Goal: Find specific page/section: Find specific page/section

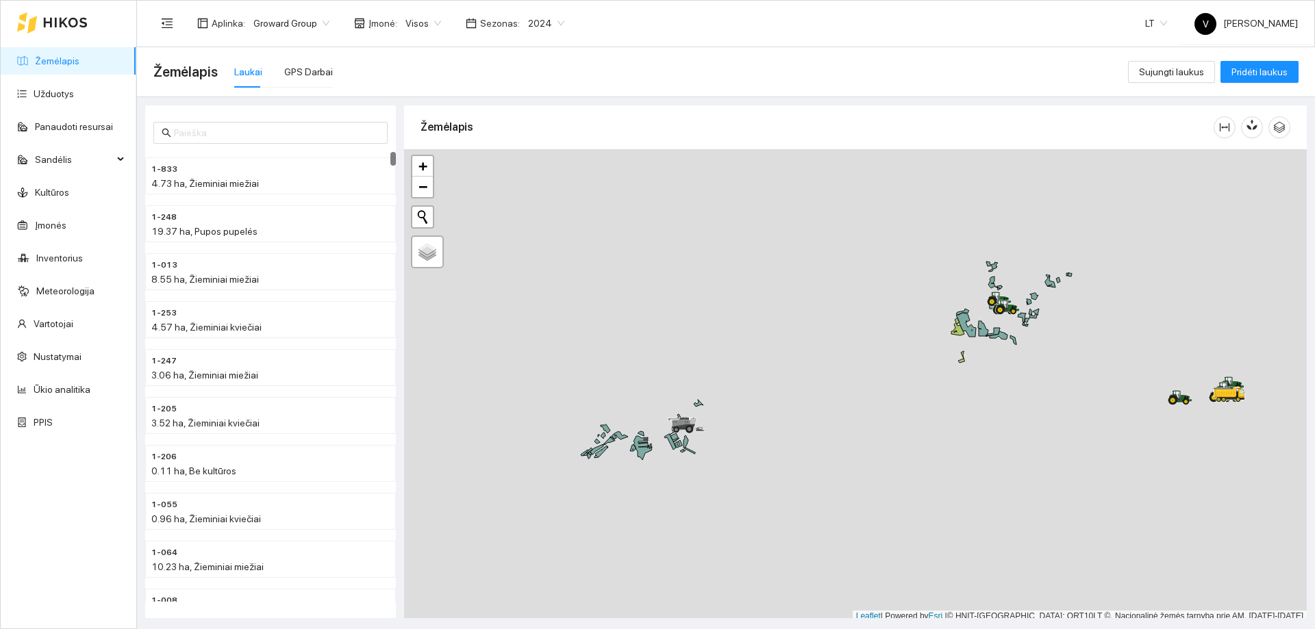
scroll to position [4, 0]
drag, startPoint x: 1019, startPoint y: 393, endPoint x: 816, endPoint y: 411, distance: 204.2
click at [815, 417] on div at bounding box center [855, 381] width 903 height 473
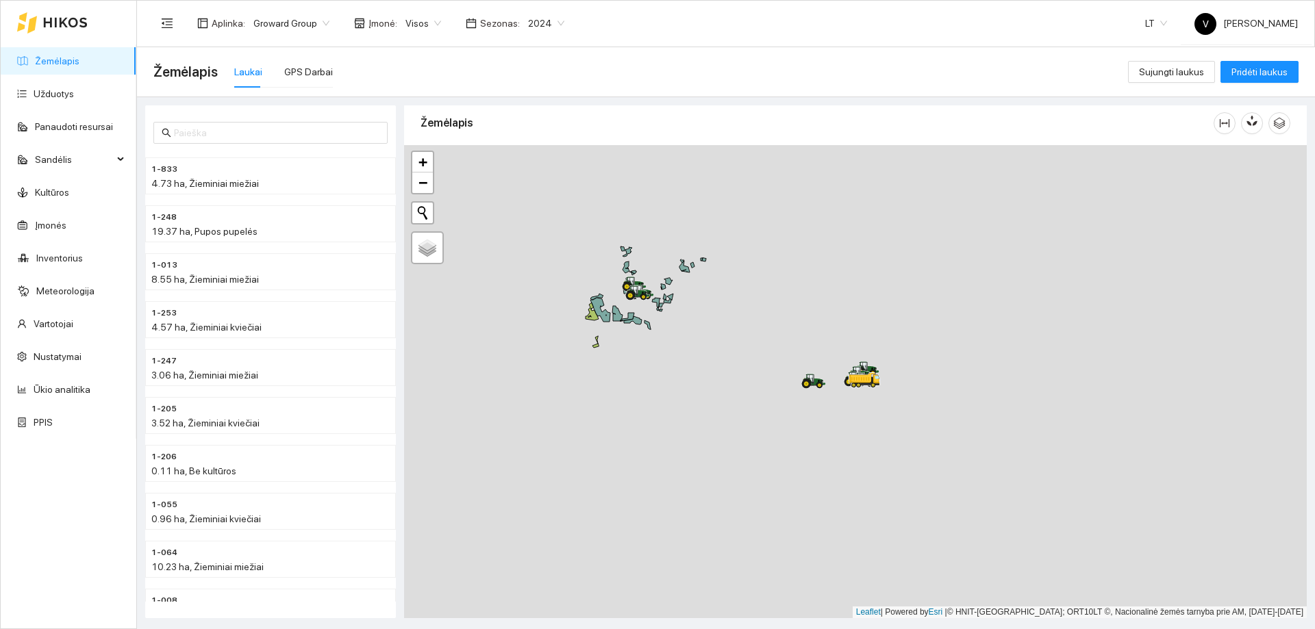
drag, startPoint x: 921, startPoint y: 484, endPoint x: 773, endPoint y: 347, distance: 202.1
click at [773, 347] on div at bounding box center [855, 381] width 903 height 473
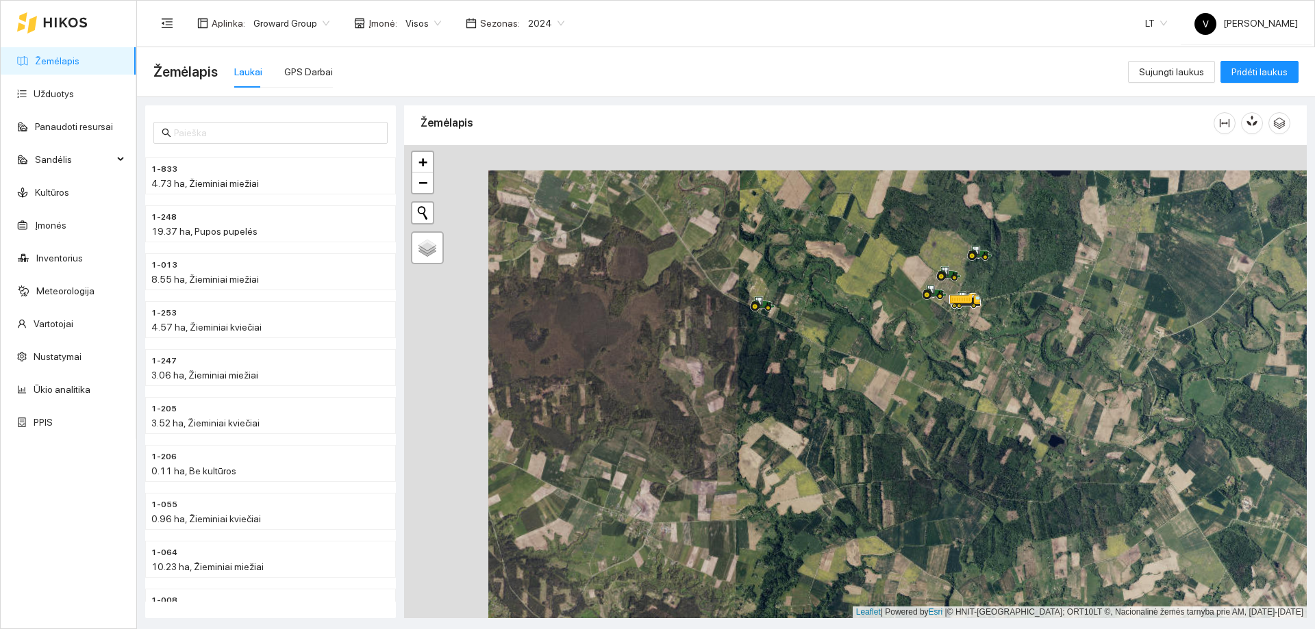
drag, startPoint x: 926, startPoint y: 298, endPoint x: 886, endPoint y: 374, distance: 86.1
click at [884, 375] on div at bounding box center [855, 381] width 903 height 473
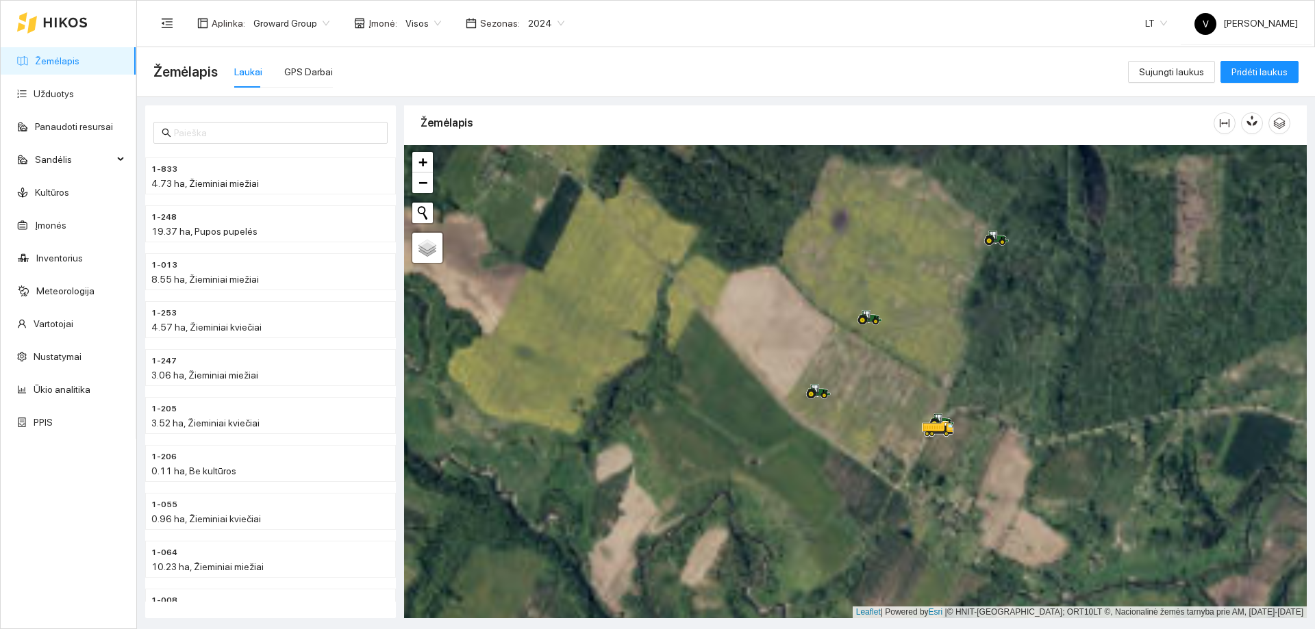
drag, startPoint x: 910, startPoint y: 374, endPoint x: 877, endPoint y: 499, distance: 129.1
click at [877, 499] on div at bounding box center [855, 381] width 903 height 473
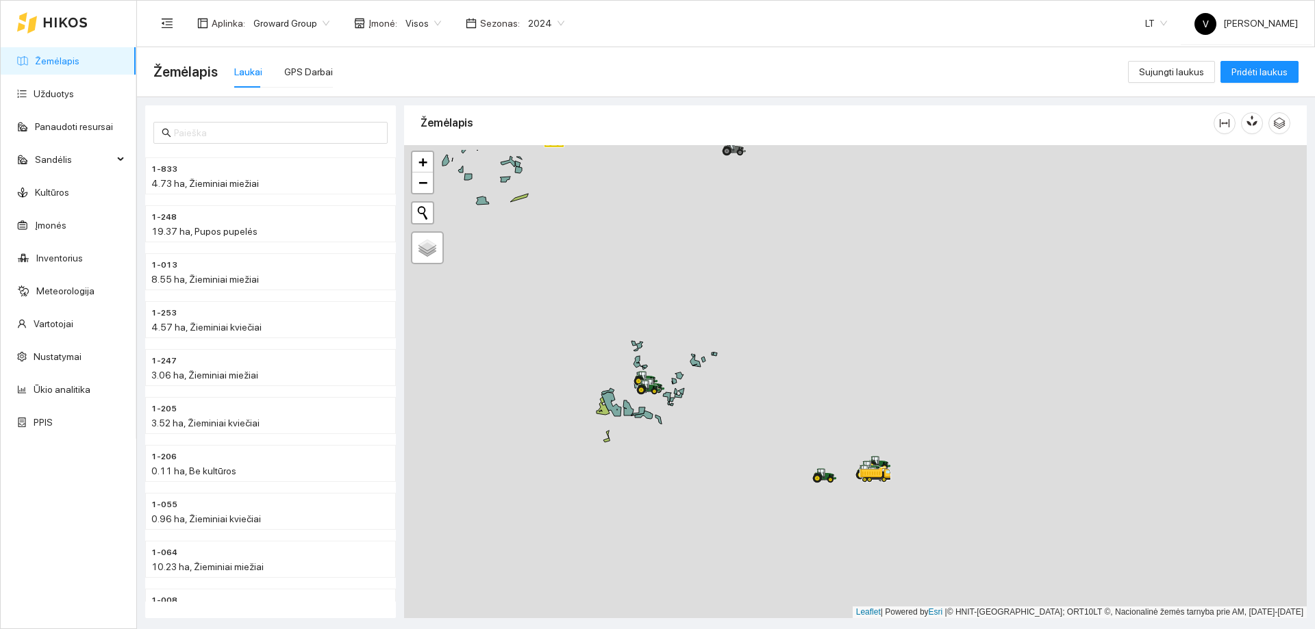
drag, startPoint x: 753, startPoint y: 359, endPoint x: 872, endPoint y: 448, distance: 148.8
click at [873, 449] on div at bounding box center [855, 381] width 903 height 473
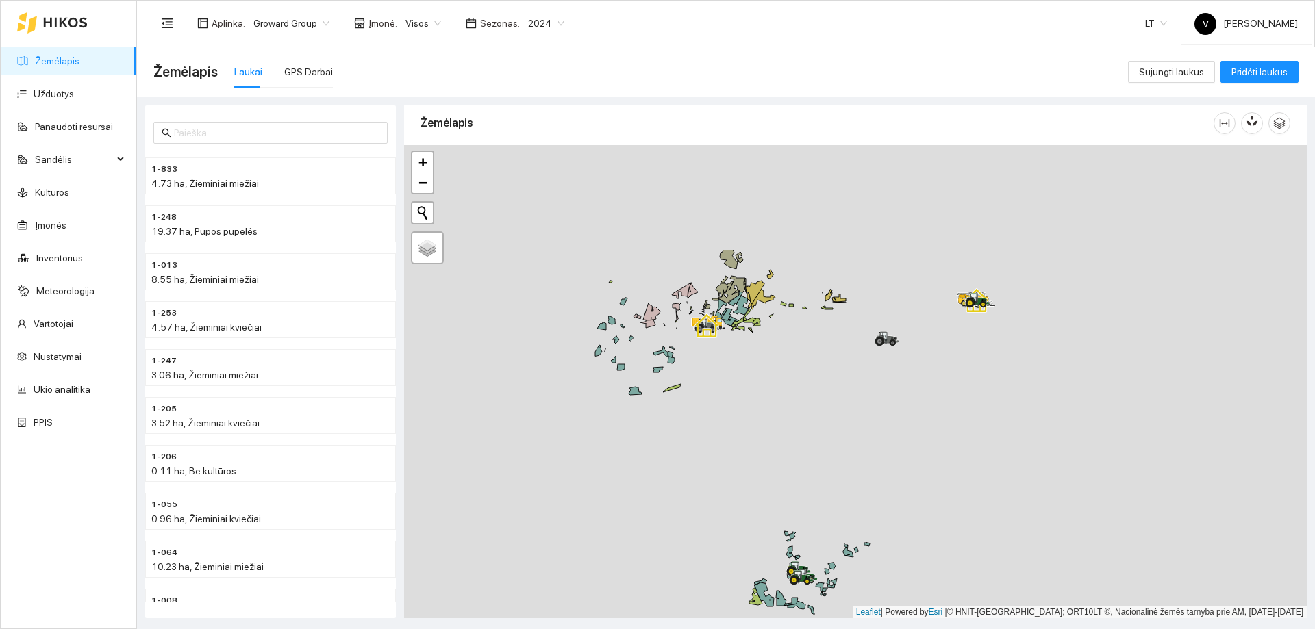
drag, startPoint x: 788, startPoint y: 365, endPoint x: 813, endPoint y: 418, distance: 58.8
click at [813, 418] on div at bounding box center [855, 381] width 903 height 473
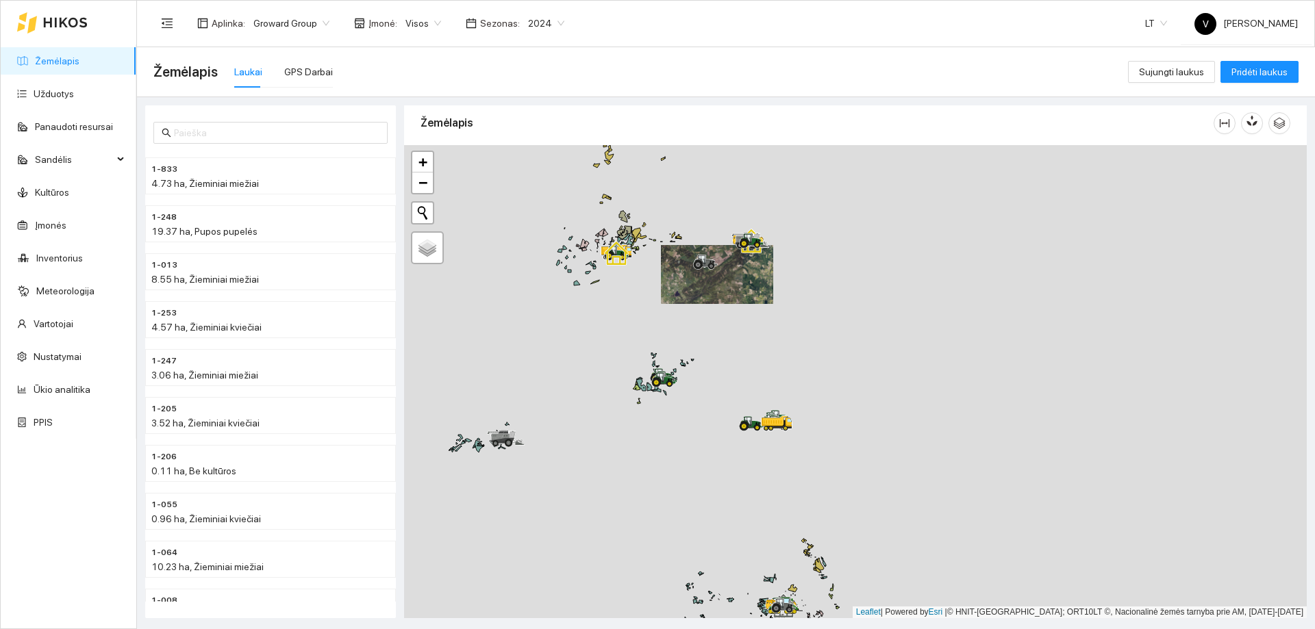
drag, startPoint x: 801, startPoint y: 255, endPoint x: 778, endPoint y: 322, distance: 70.8
click at [778, 322] on div at bounding box center [855, 381] width 903 height 473
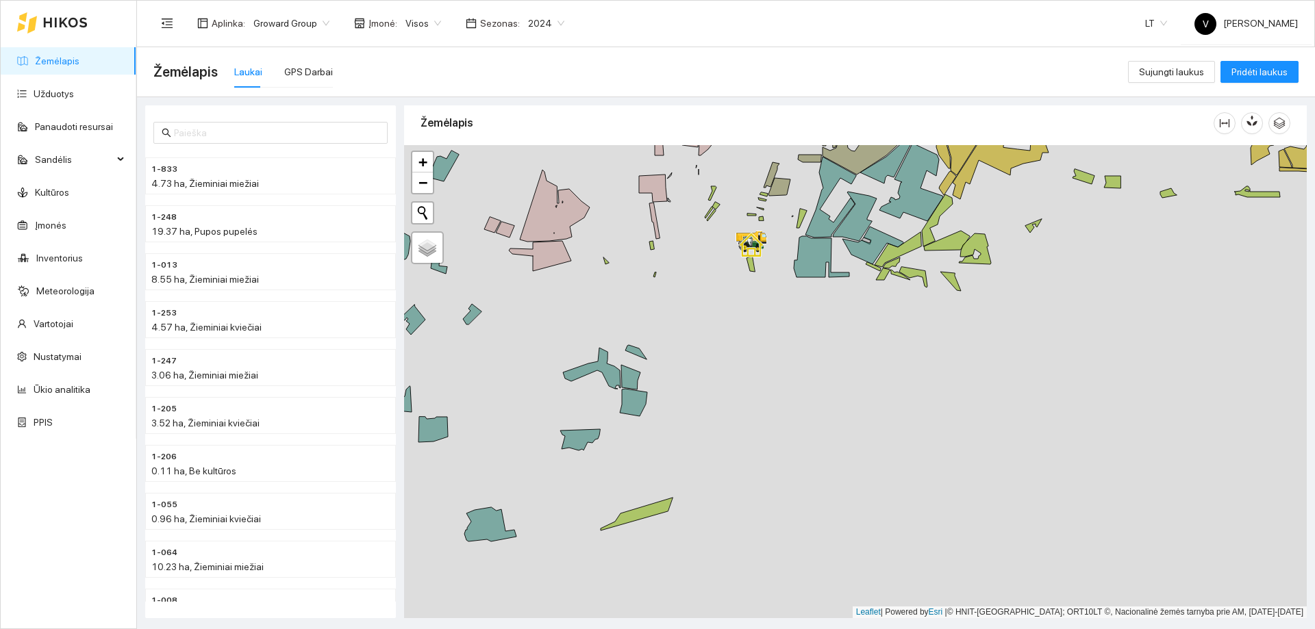
drag, startPoint x: 771, startPoint y: 375, endPoint x: 744, endPoint y: 216, distance: 161.1
click at [743, 217] on div at bounding box center [855, 381] width 903 height 473
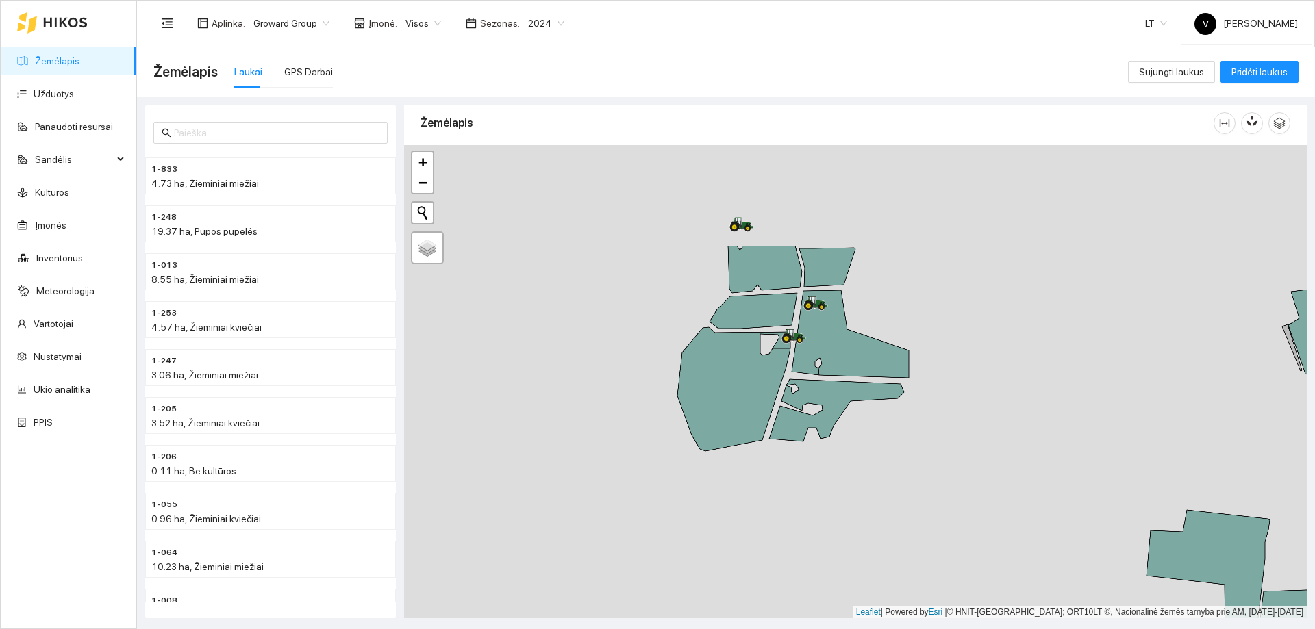
drag, startPoint x: 758, startPoint y: 309, endPoint x: 772, endPoint y: 442, distance: 134.3
click at [772, 442] on div at bounding box center [855, 381] width 903 height 473
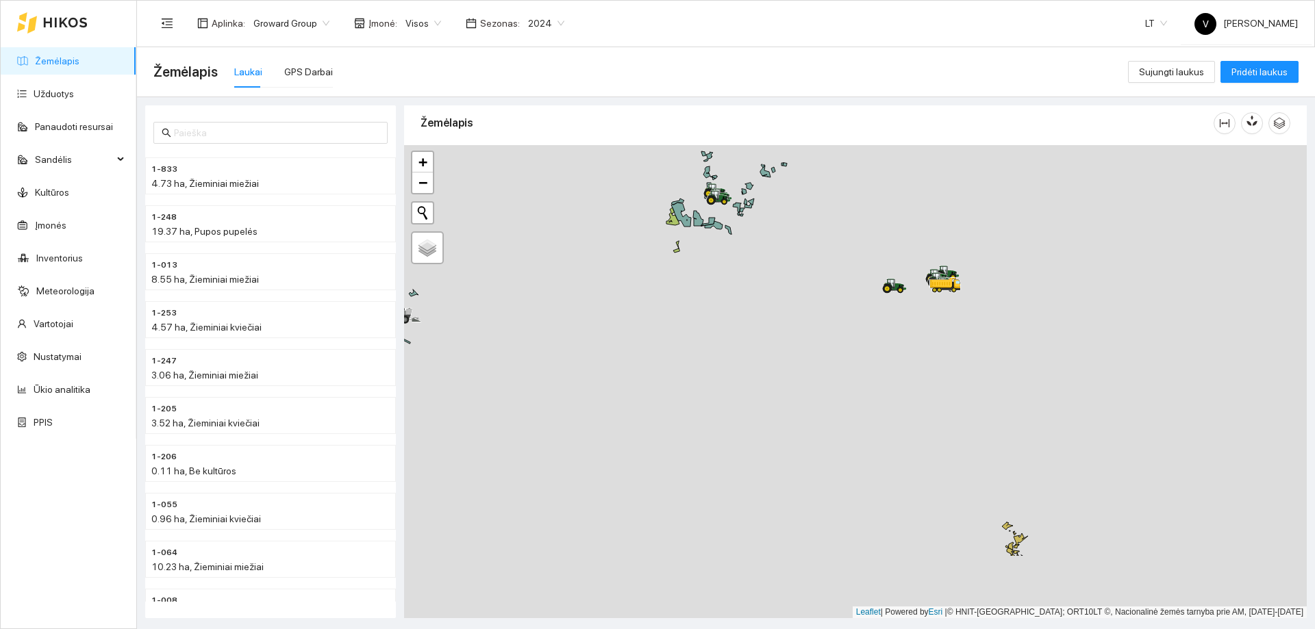
drag, startPoint x: 857, startPoint y: 415, endPoint x: 775, endPoint y: 305, distance: 136.6
click at [775, 305] on div at bounding box center [855, 381] width 903 height 473
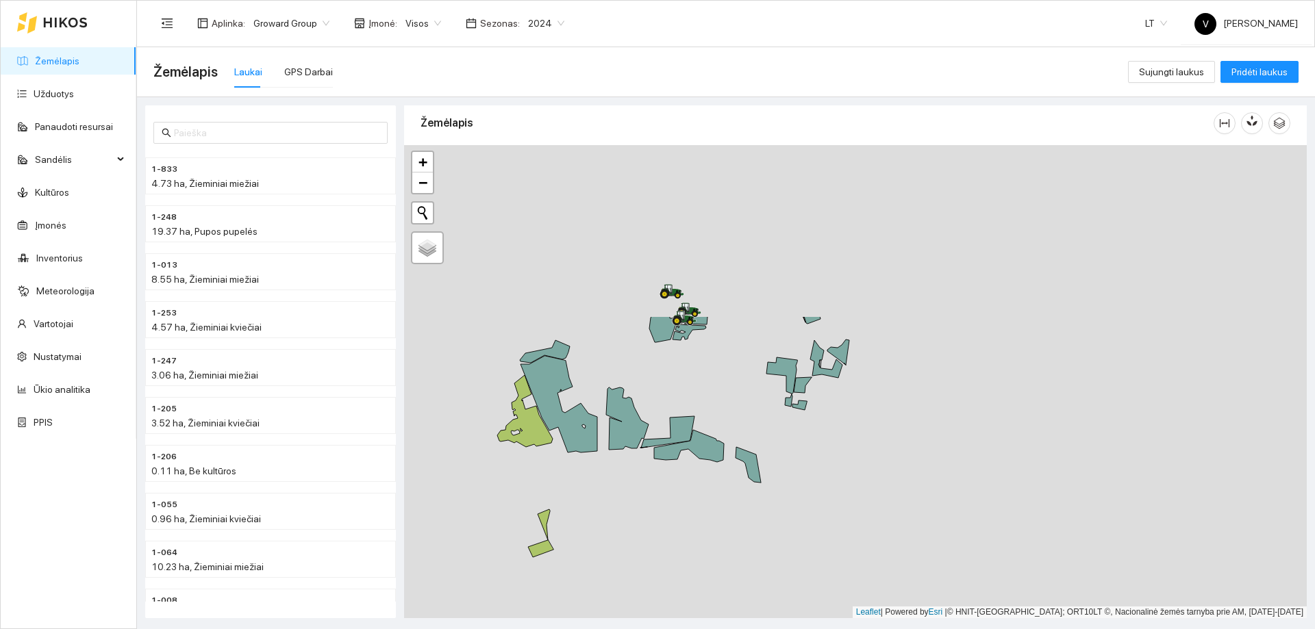
drag, startPoint x: 734, startPoint y: 277, endPoint x: 795, endPoint y: 427, distance: 161.5
click at [817, 426] on div at bounding box center [855, 381] width 903 height 473
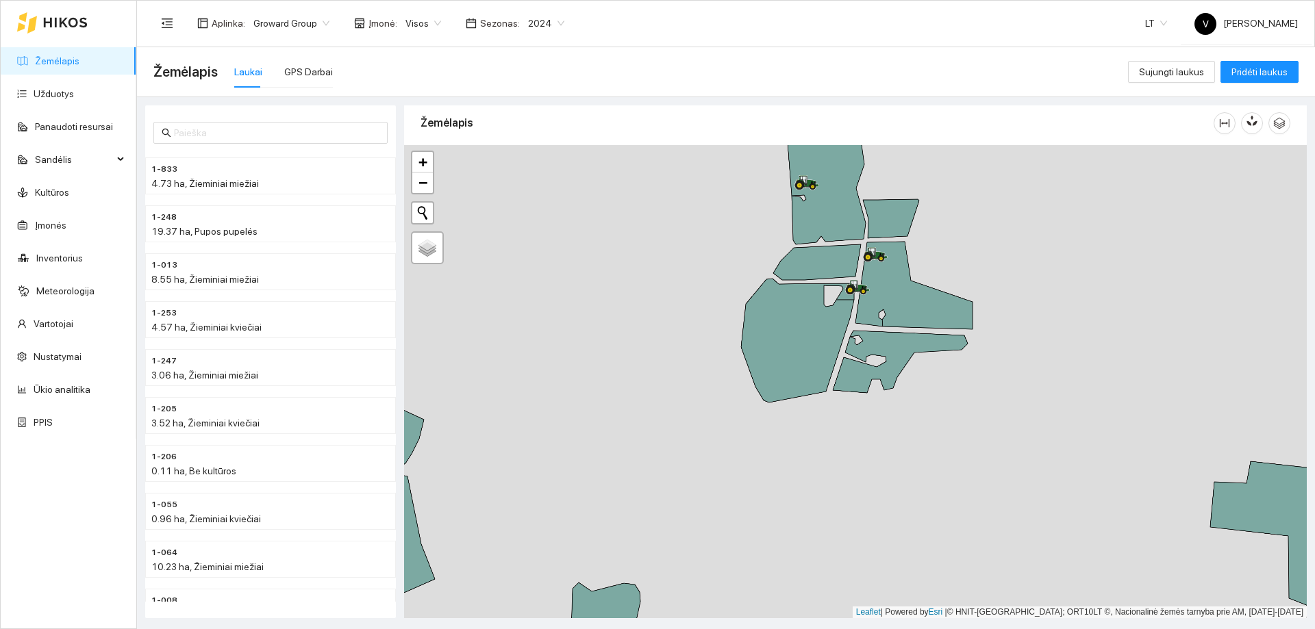
drag, startPoint x: 740, startPoint y: 310, endPoint x: 733, endPoint y: 441, distance: 131.7
click at [728, 447] on div at bounding box center [855, 381] width 903 height 473
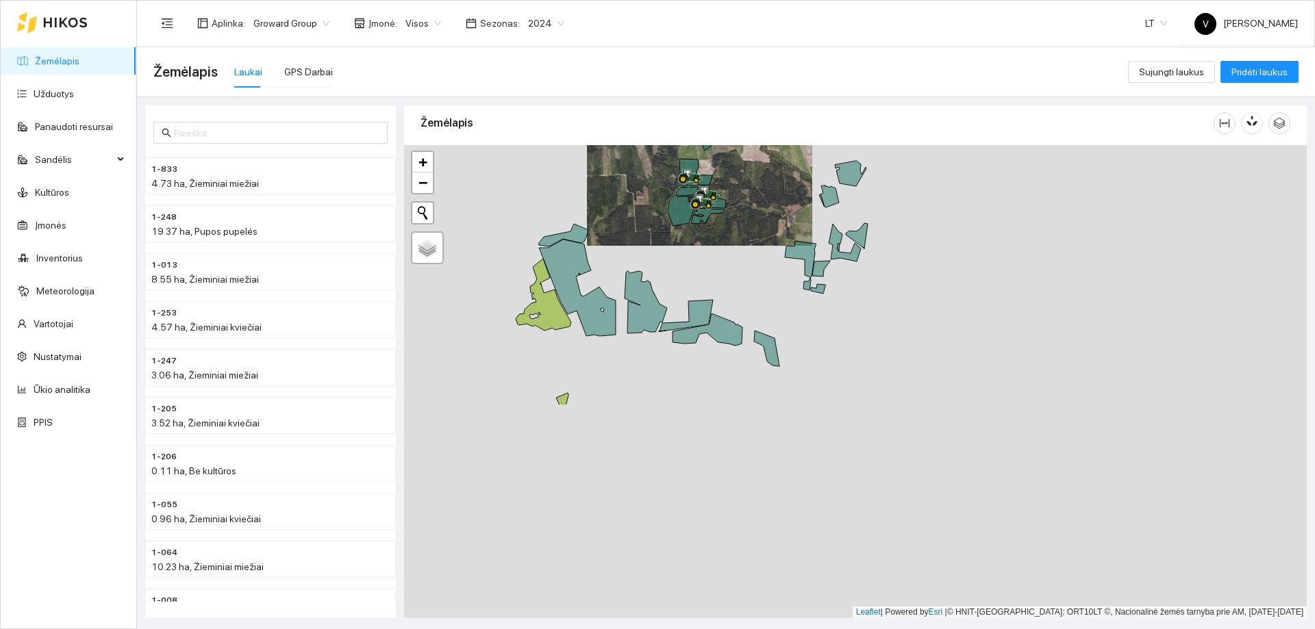
drag, startPoint x: 1097, startPoint y: 546, endPoint x: 793, endPoint y: 280, distance: 403.9
click at [794, 280] on div at bounding box center [855, 381] width 903 height 473
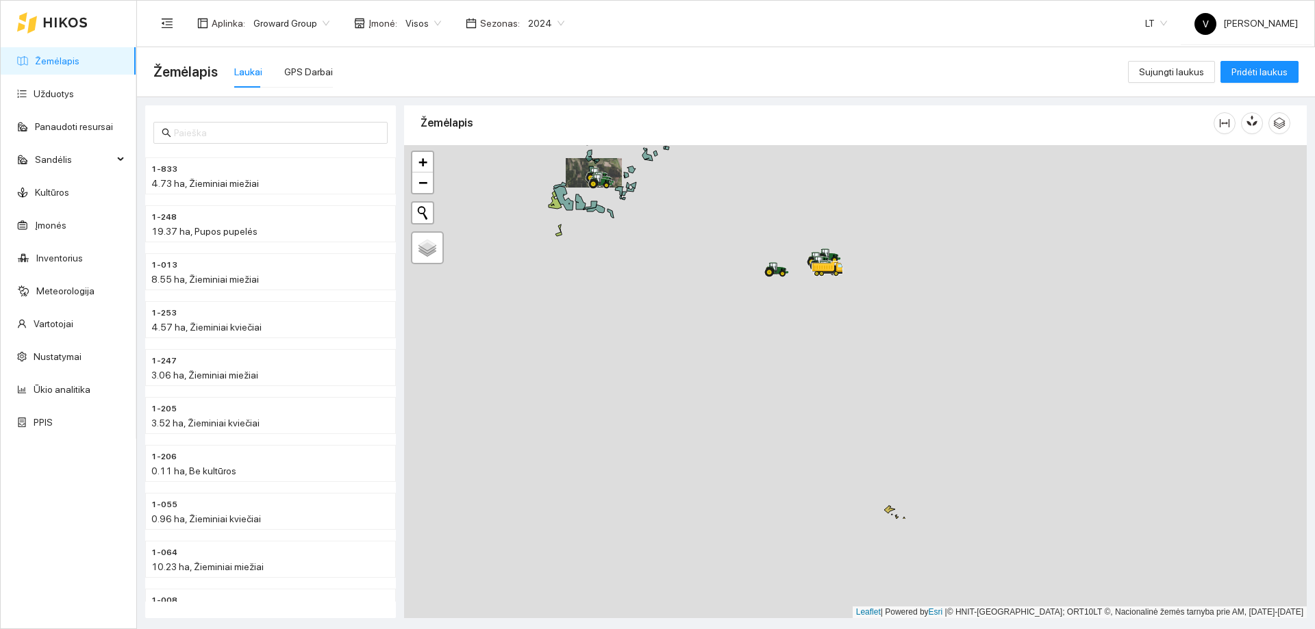
drag, startPoint x: 797, startPoint y: 329, endPoint x: 694, endPoint y: 275, distance: 116.7
click at [694, 277] on div at bounding box center [855, 381] width 903 height 473
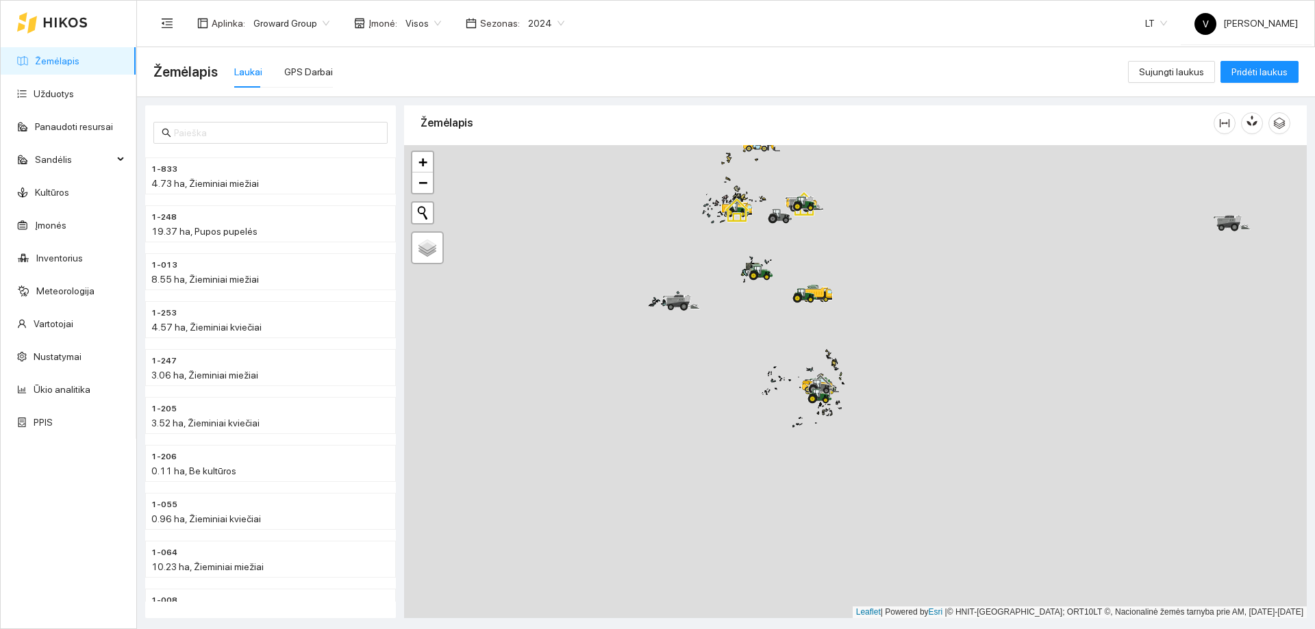
drag, startPoint x: 851, startPoint y: 564, endPoint x: 839, endPoint y: 408, distance: 156.6
click at [839, 408] on div at bounding box center [855, 381] width 903 height 473
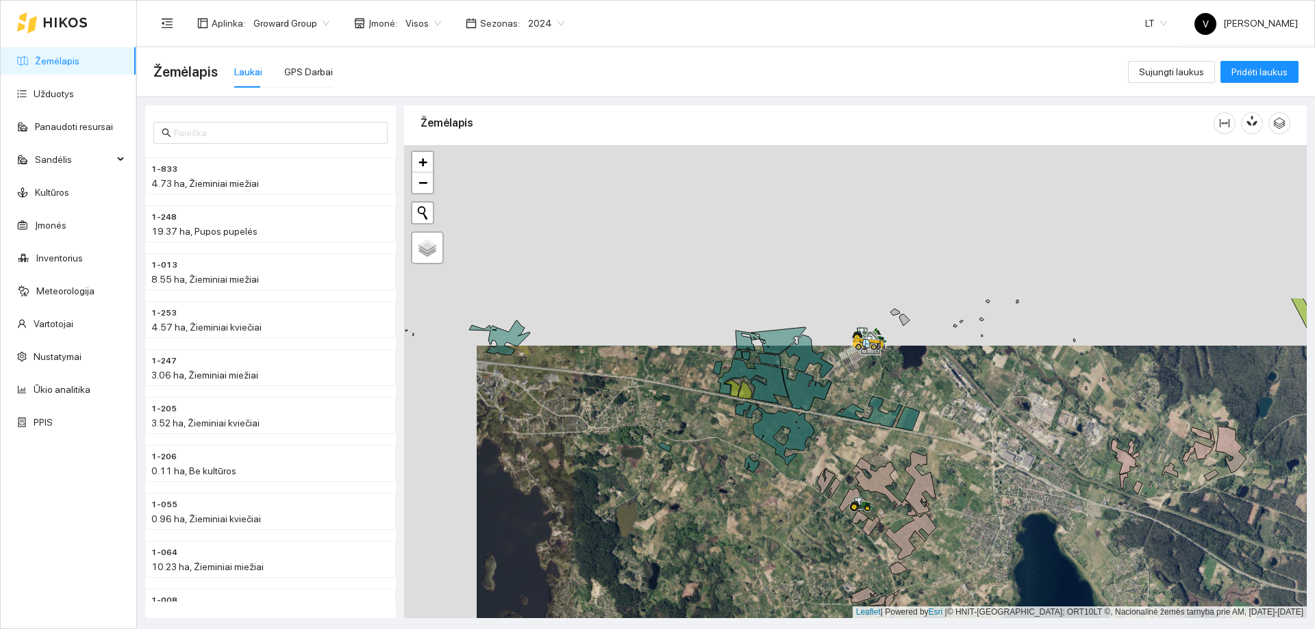
drag, startPoint x: 712, startPoint y: 234, endPoint x: 786, endPoint y: 437, distance: 216.2
click at [786, 437] on div at bounding box center [855, 381] width 903 height 473
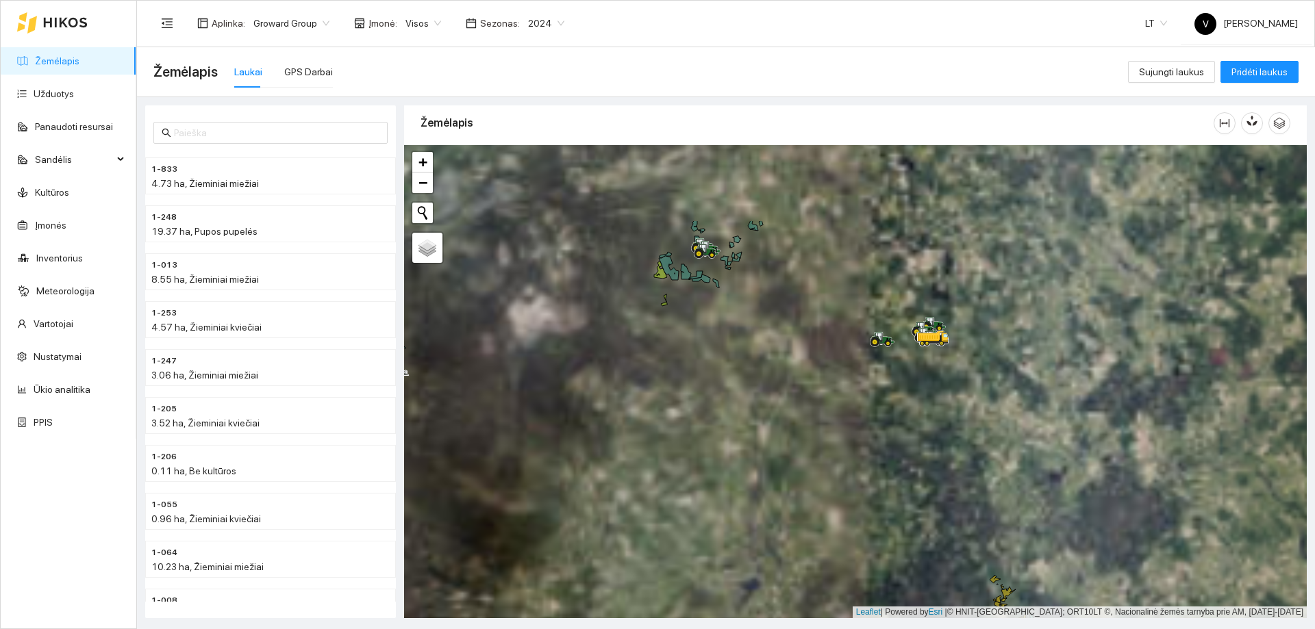
drag, startPoint x: 918, startPoint y: 240, endPoint x: 906, endPoint y: 350, distance: 110.2
click at [906, 350] on div at bounding box center [855, 381] width 903 height 473
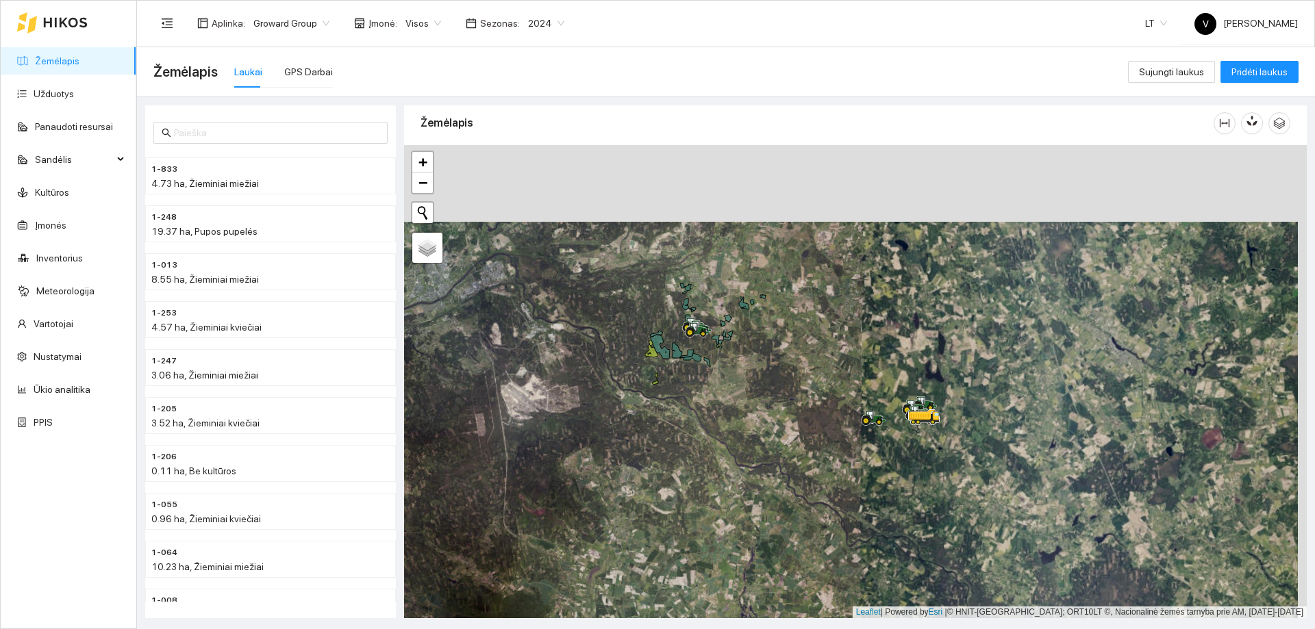
drag, startPoint x: 857, startPoint y: 408, endPoint x: 846, endPoint y: 527, distance: 119.7
click at [846, 527] on div at bounding box center [855, 381] width 903 height 473
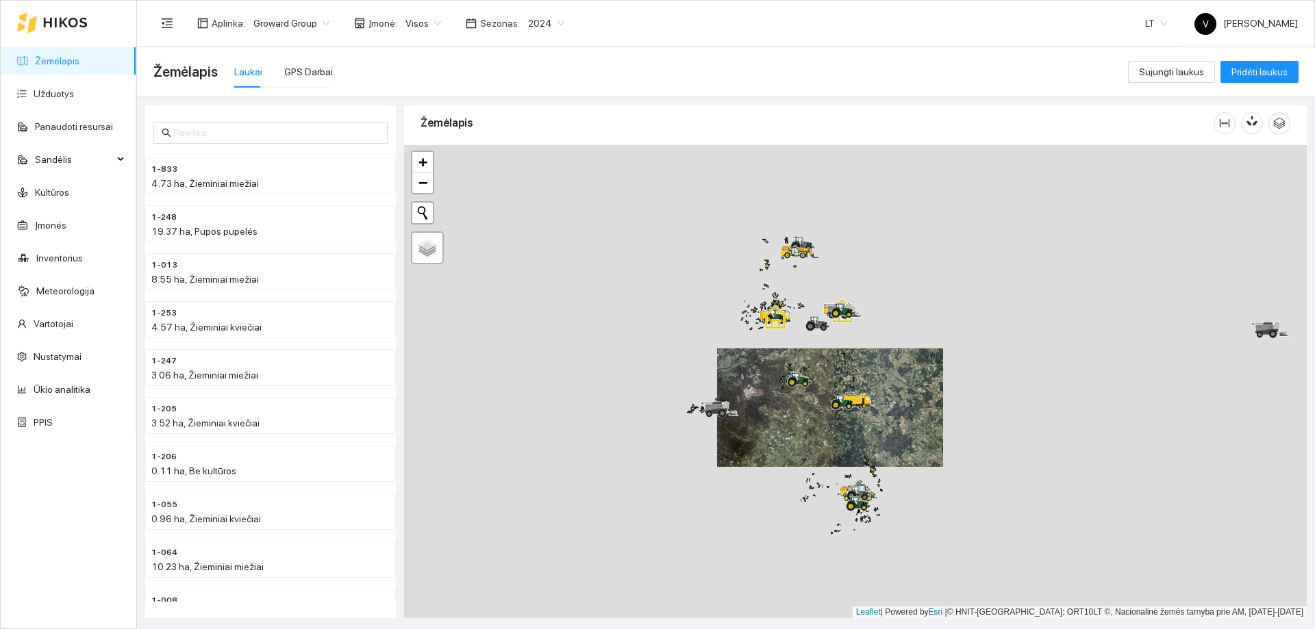
drag, startPoint x: 828, startPoint y: 351, endPoint x: 808, endPoint y: 436, distance: 86.7
click at [808, 436] on div at bounding box center [855, 381] width 903 height 473
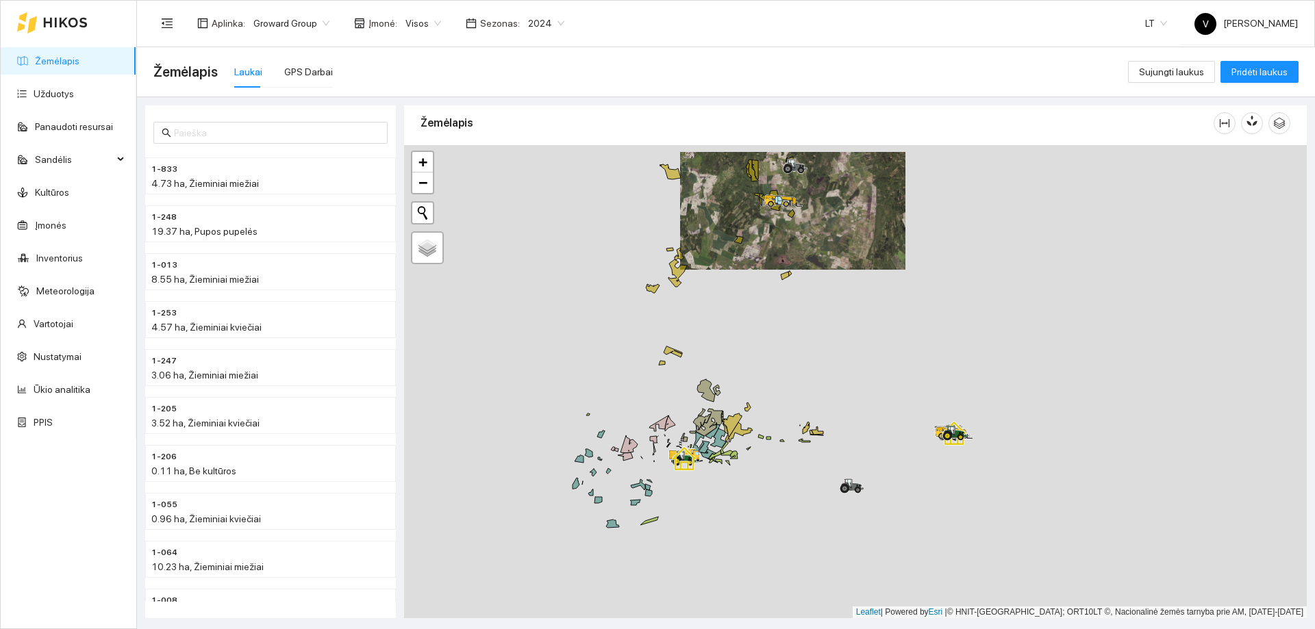
drag, startPoint x: 814, startPoint y: 363, endPoint x: 795, endPoint y: 261, distance: 103.8
click at [797, 245] on div at bounding box center [855, 381] width 903 height 473
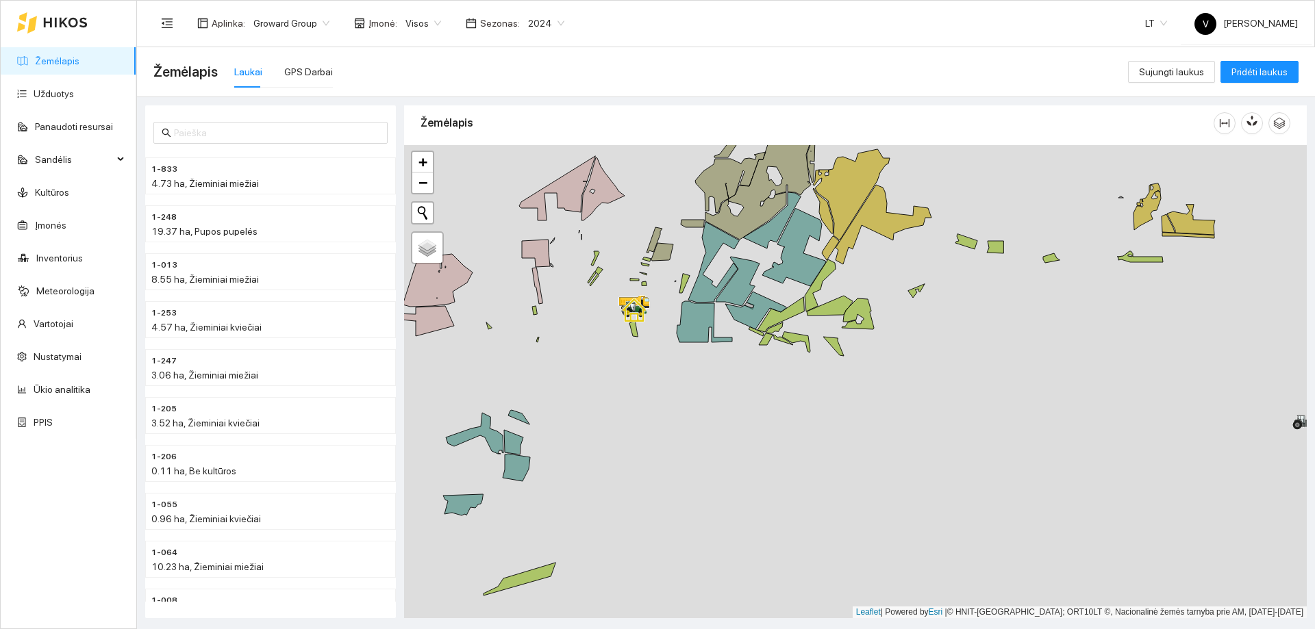
drag, startPoint x: 940, startPoint y: 368, endPoint x: 683, endPoint y: 329, distance: 260.4
click at [685, 332] on div at bounding box center [855, 381] width 903 height 473
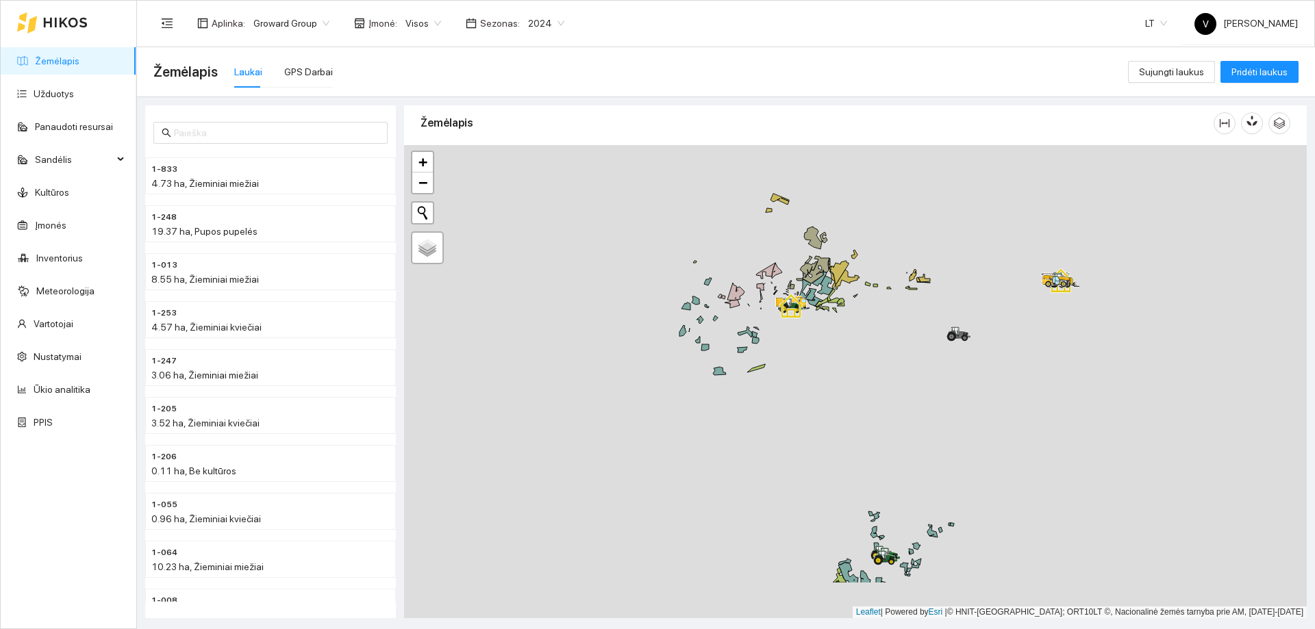
drag, startPoint x: 966, startPoint y: 478, endPoint x: 877, endPoint y: 194, distance: 297.9
click at [877, 194] on div at bounding box center [855, 381] width 903 height 473
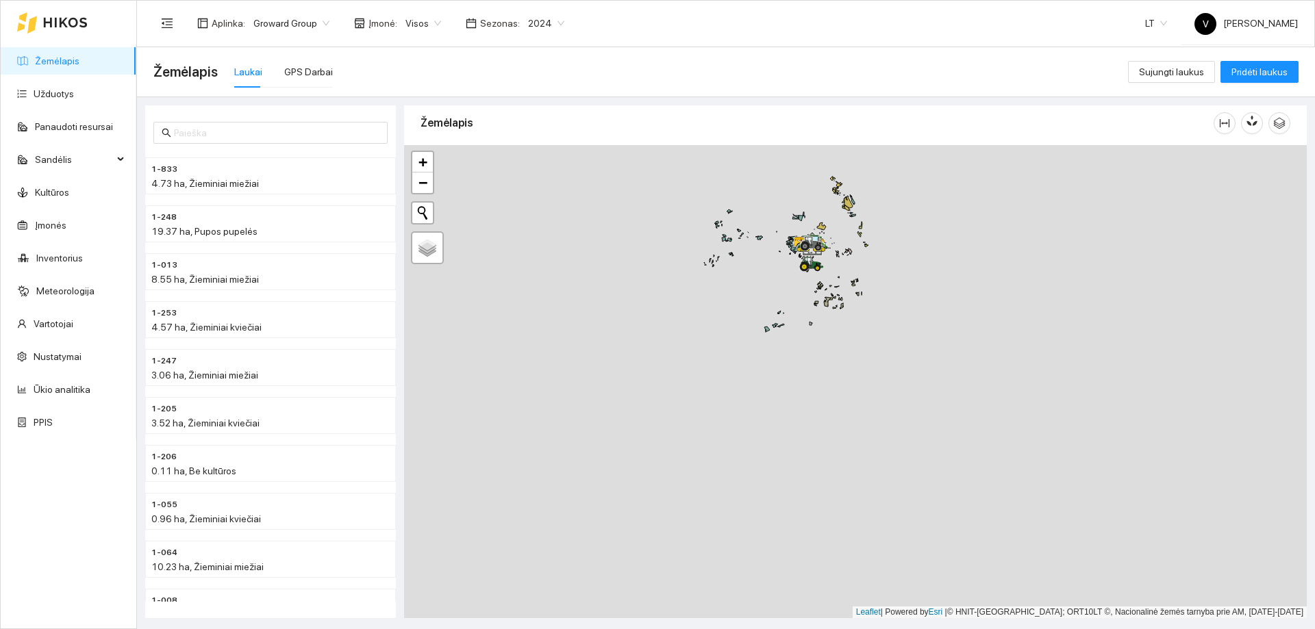
drag, startPoint x: 763, startPoint y: 325, endPoint x: 701, endPoint y: 179, distance: 158.4
click at [701, 179] on div at bounding box center [855, 381] width 903 height 473
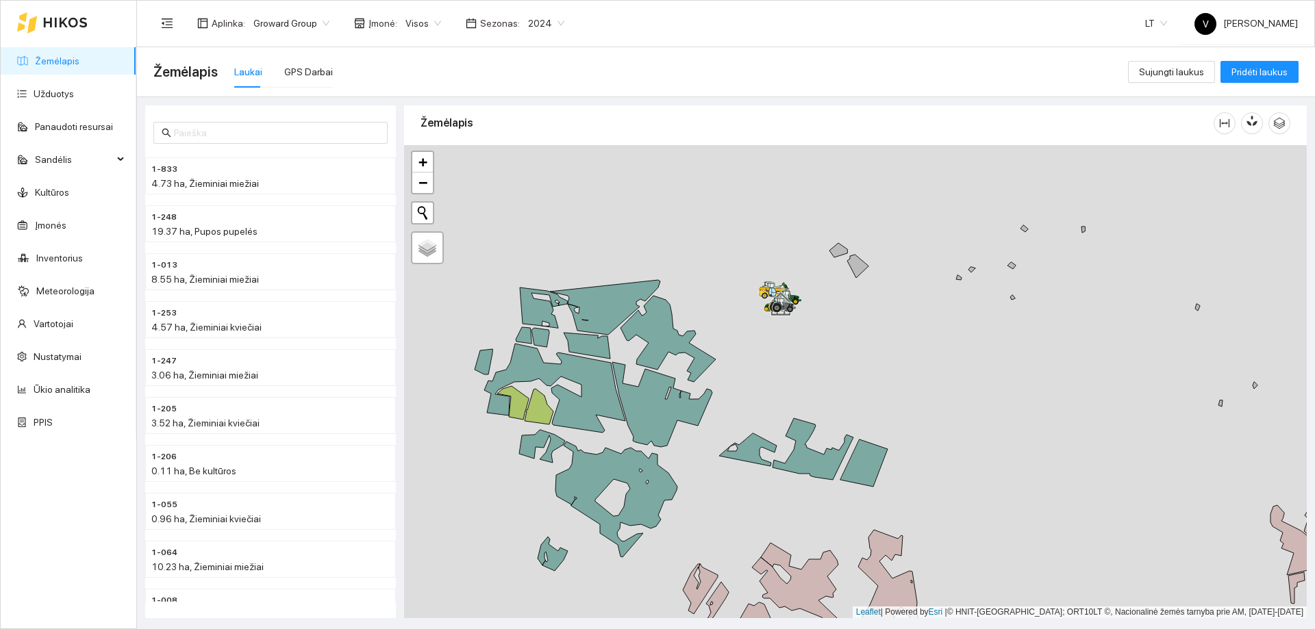
drag, startPoint x: 801, startPoint y: 338, endPoint x: 809, endPoint y: 351, distance: 14.4
click at [809, 351] on div at bounding box center [855, 381] width 903 height 473
